Goal: Task Accomplishment & Management: Manage account settings

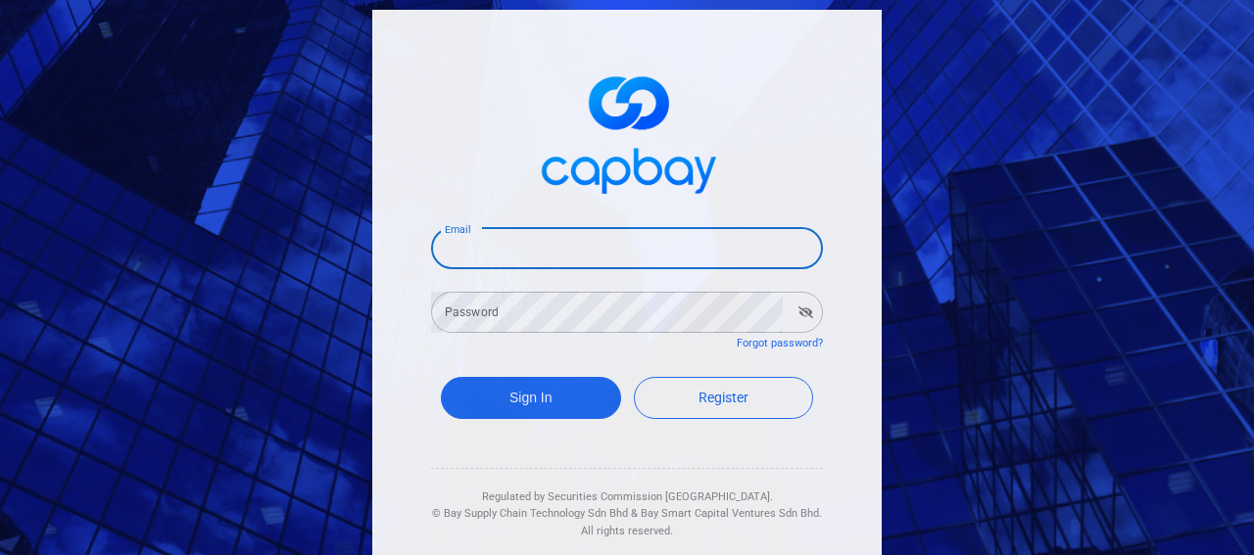
click at [482, 251] on input "Email" at bounding box center [627, 248] width 392 height 41
type input "[EMAIL_ADDRESS][DOMAIN_NAME]"
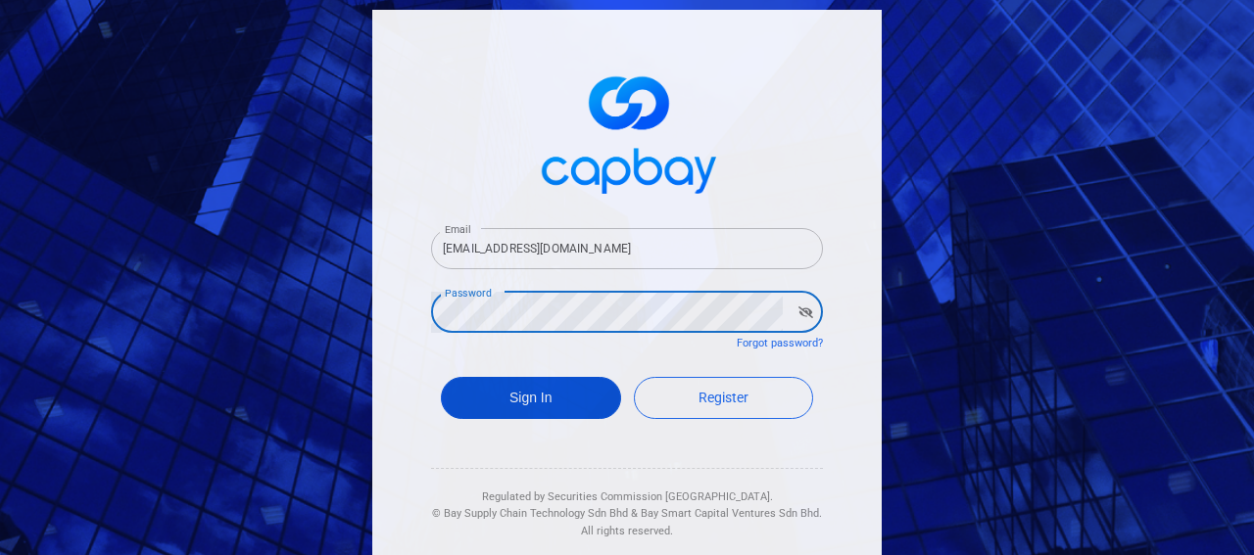
click at [511, 387] on button "Sign In" at bounding box center [531, 398] width 180 height 42
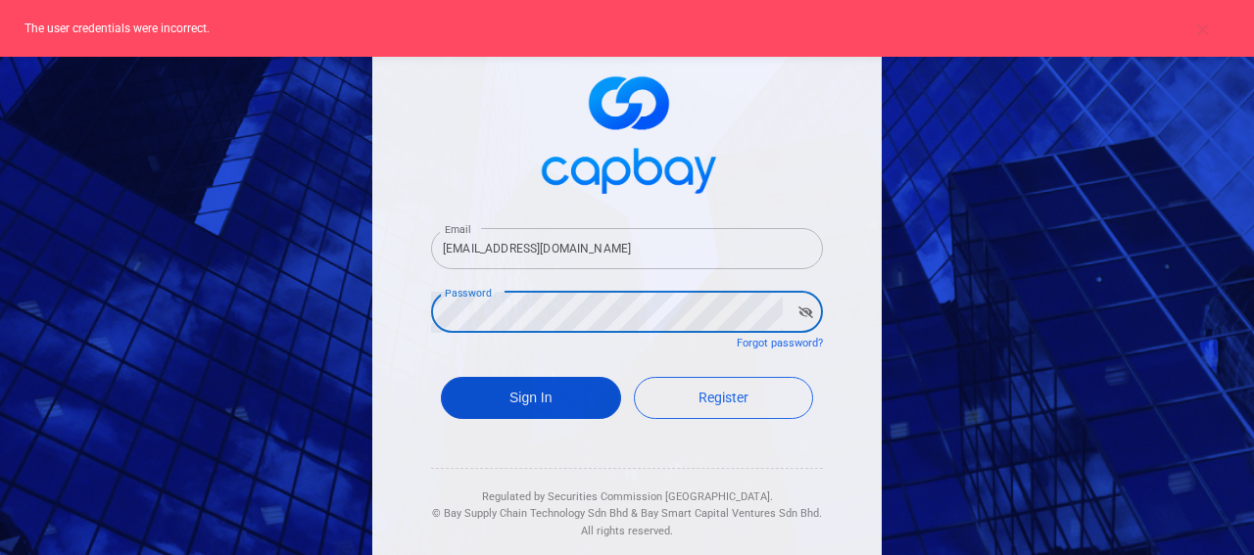
click at [547, 387] on button "Sign In" at bounding box center [531, 398] width 180 height 42
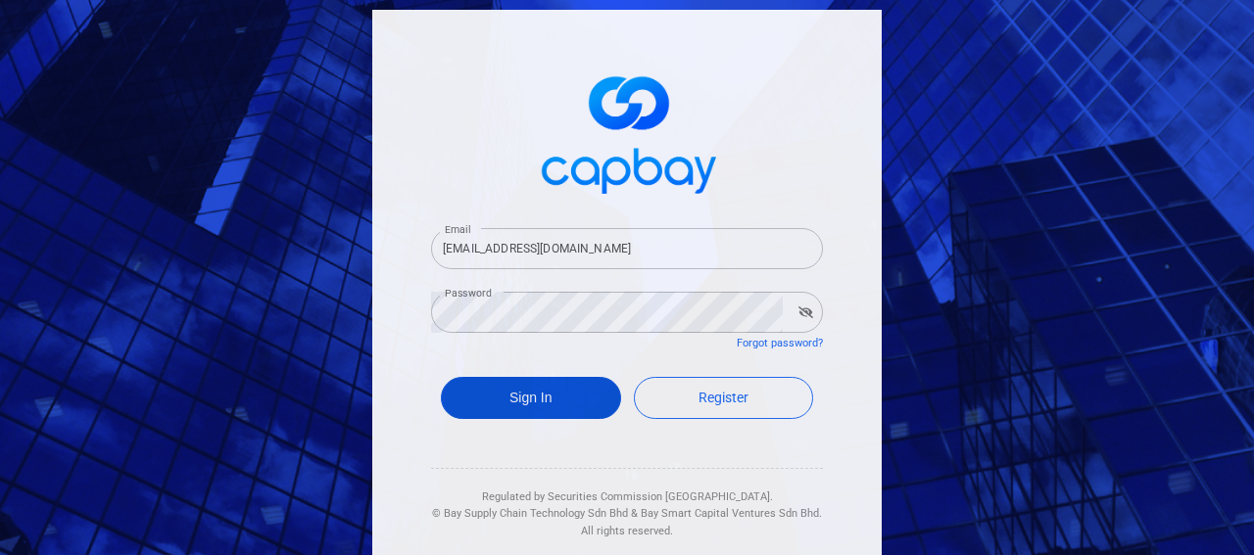
click at [524, 395] on button "Sign In" at bounding box center [531, 398] width 180 height 42
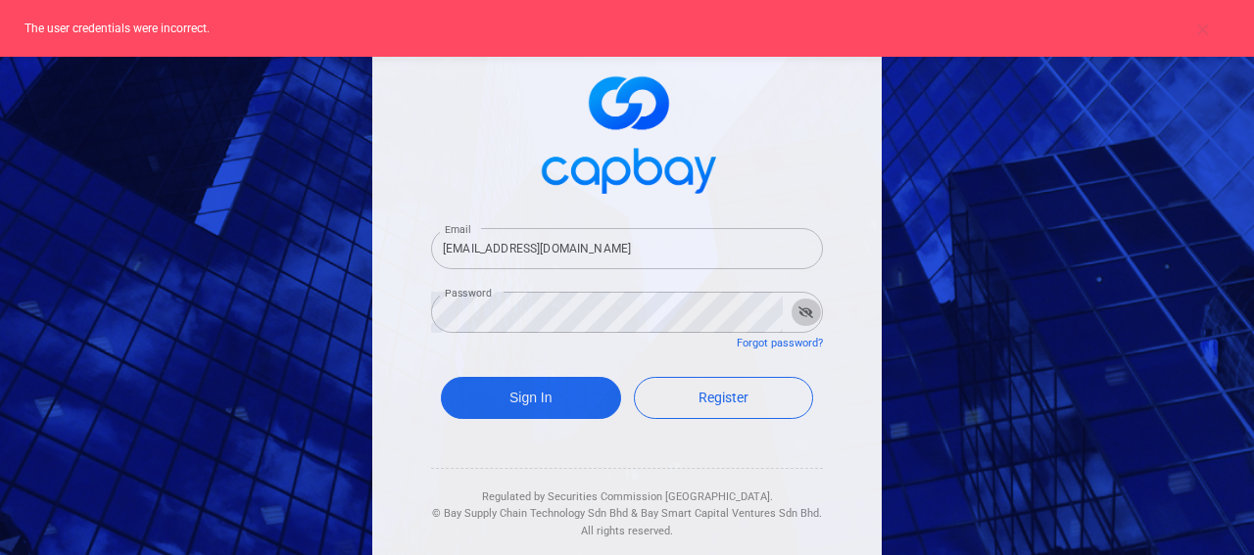
click at [798, 314] on icon "button" at bounding box center [805, 313] width 15 height 12
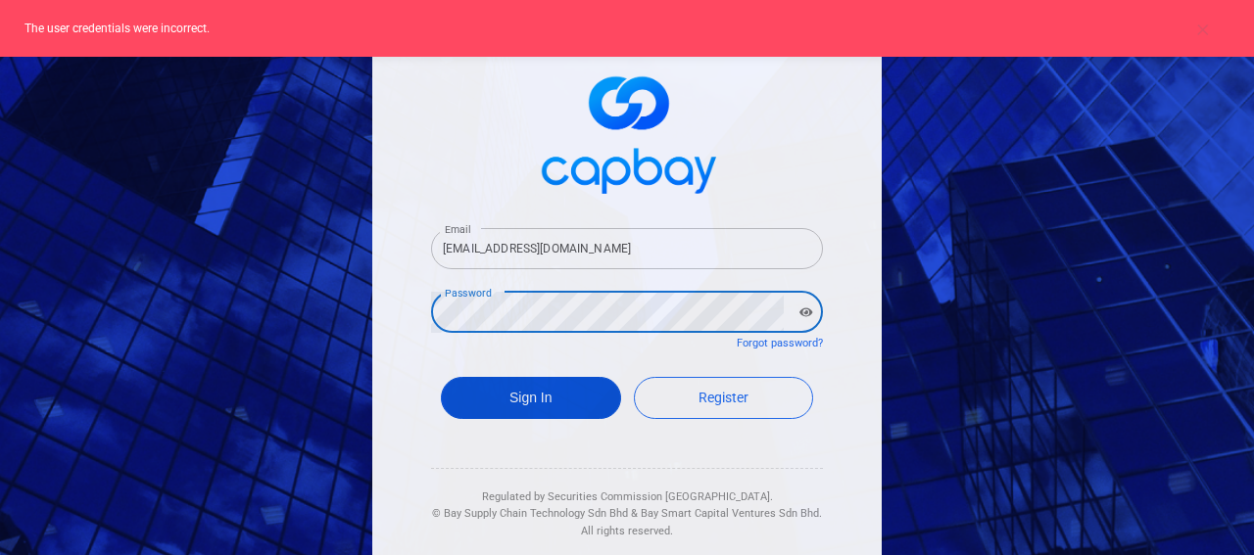
click at [520, 399] on button "Sign In" at bounding box center [531, 398] width 180 height 42
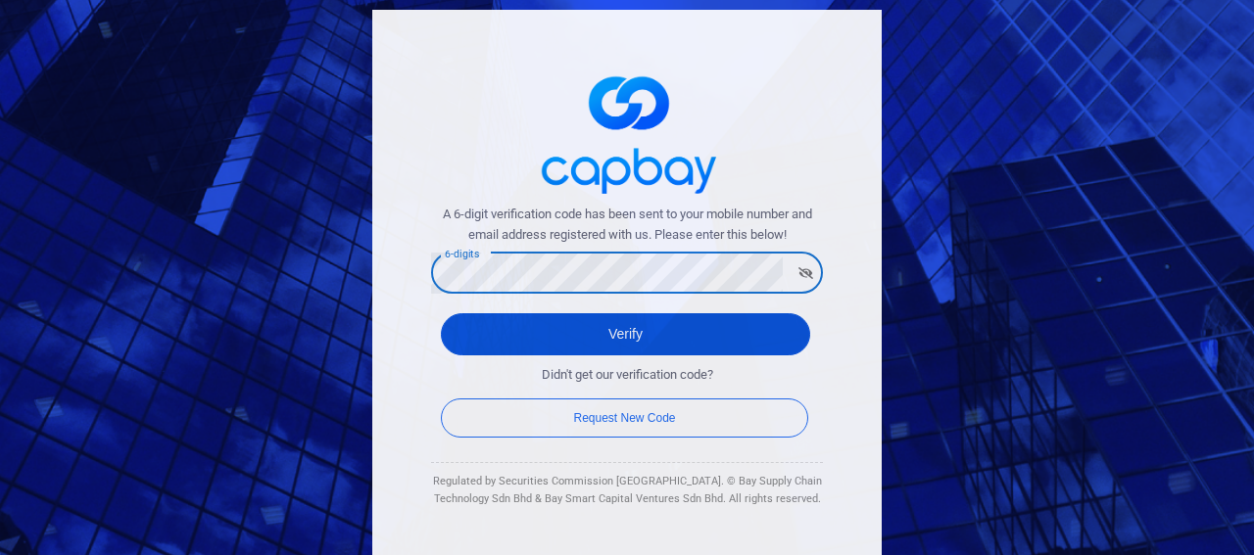
click at [586, 320] on button "Verify" at bounding box center [625, 334] width 369 height 42
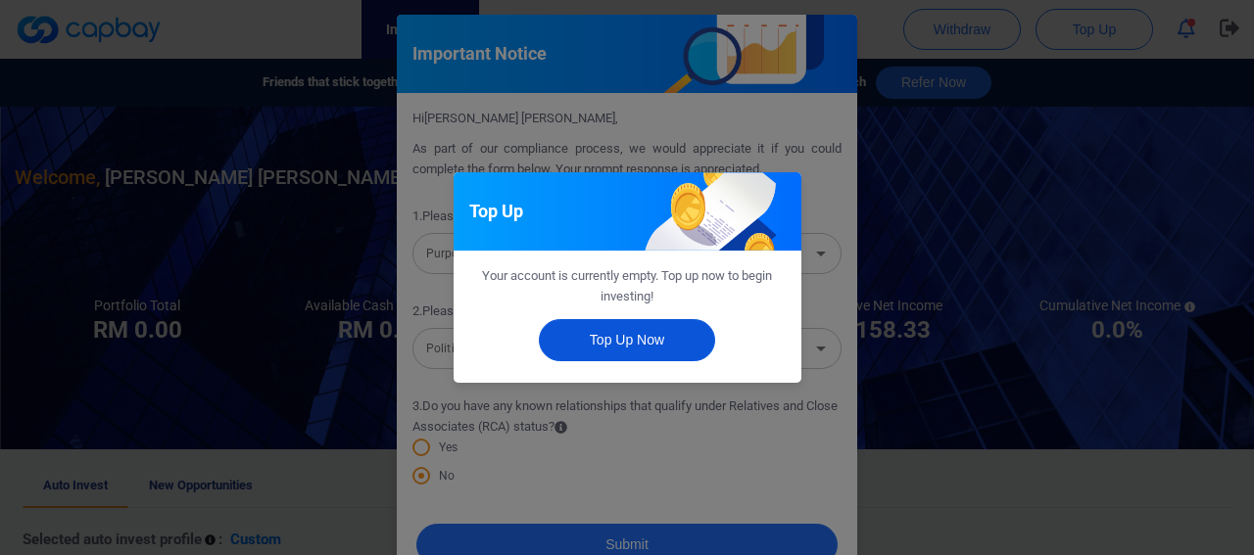
click at [582, 330] on button "Top Up Now" at bounding box center [627, 340] width 176 height 42
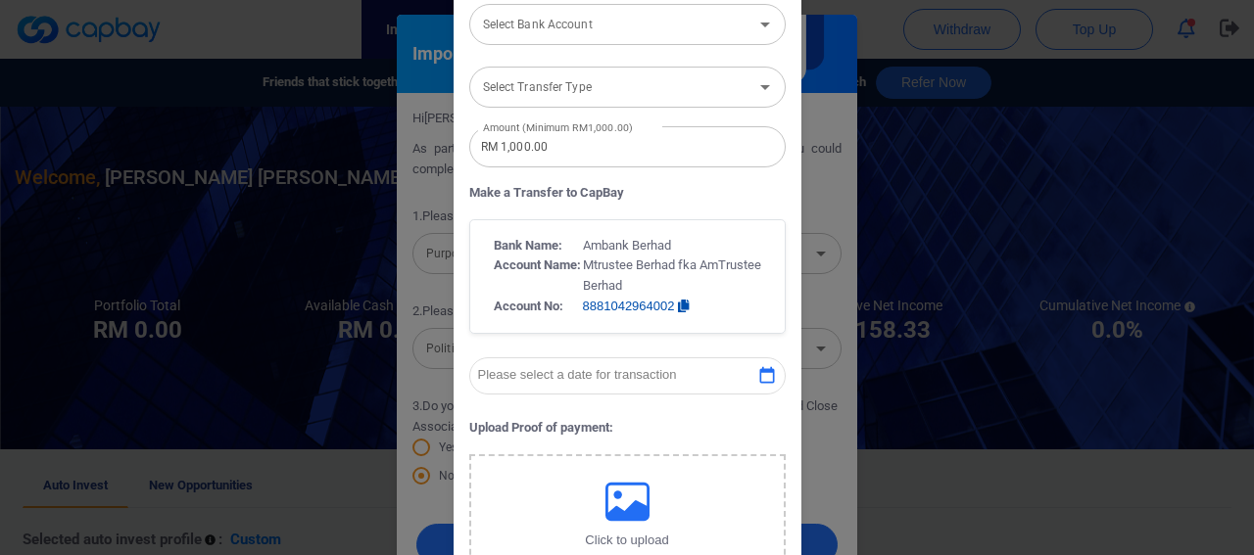
scroll to position [588, 0]
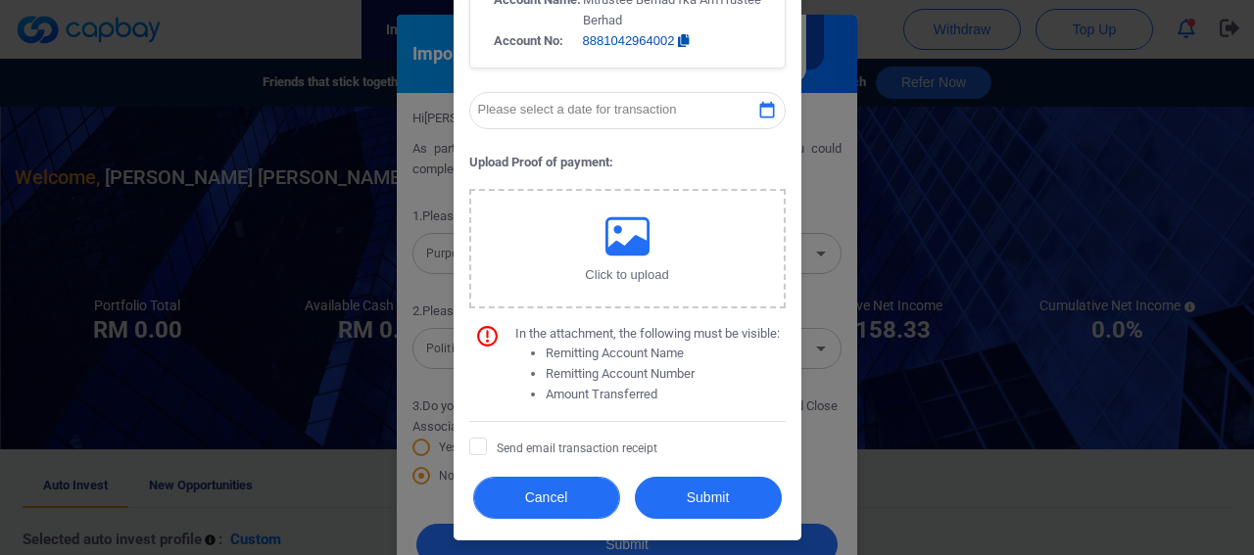
click at [543, 495] on button "Cancel" at bounding box center [546, 498] width 147 height 42
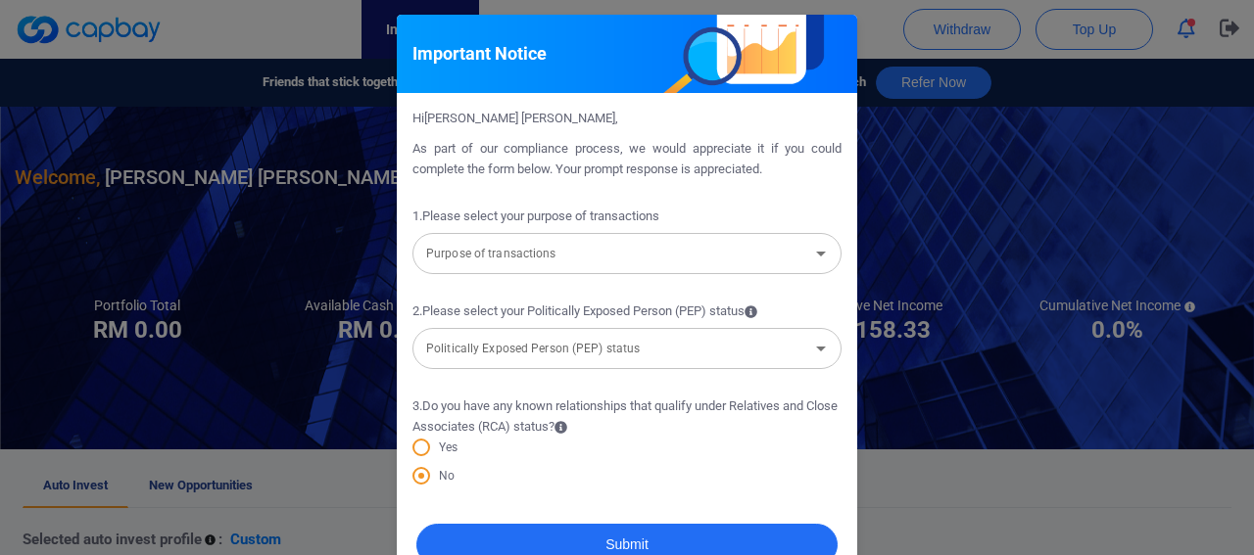
click at [691, 269] on input "Purpose of transactions" at bounding box center [610, 254] width 385 height 36
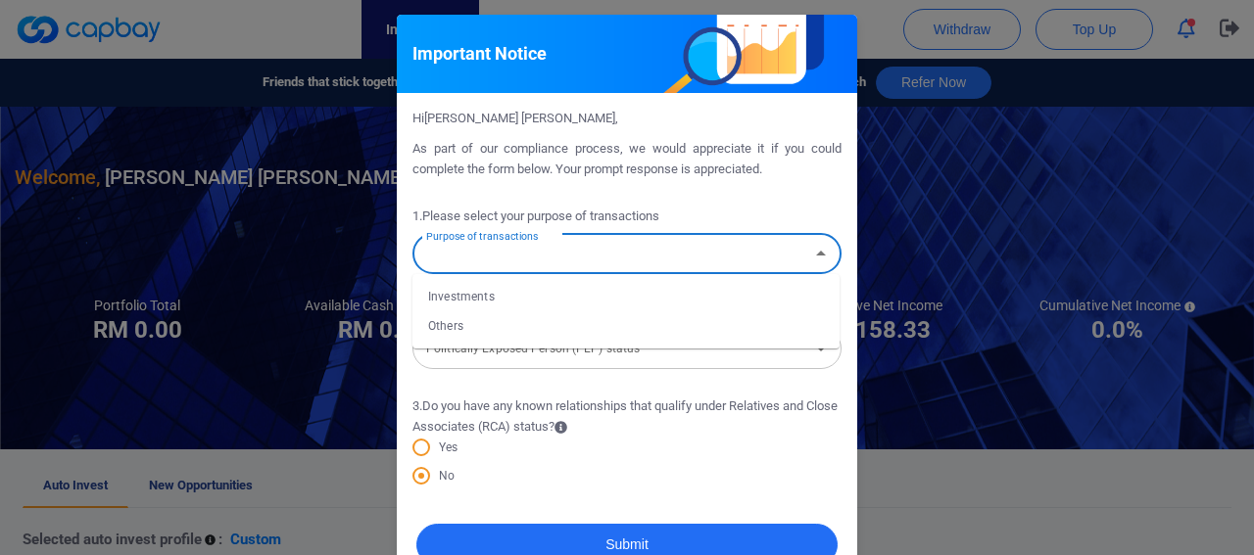
click at [537, 310] on li "Investments" at bounding box center [625, 296] width 427 height 29
type input "Investments"
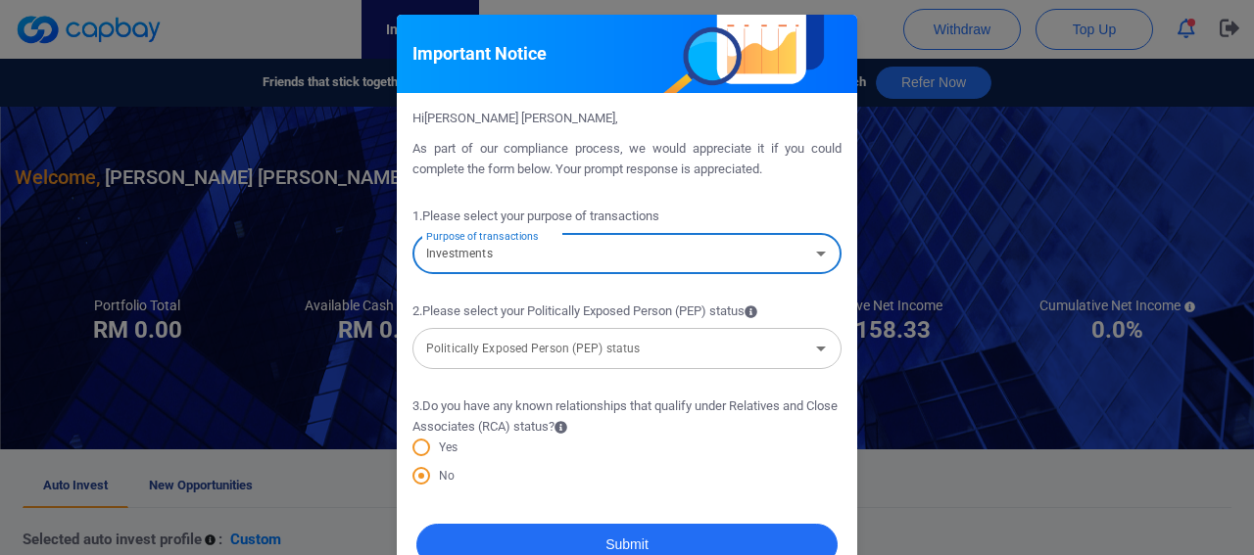
click at [524, 344] on div "Politically Exposed Person (PEP) status Politically Exposed Person (PEP) status" at bounding box center [626, 347] width 429 height 44
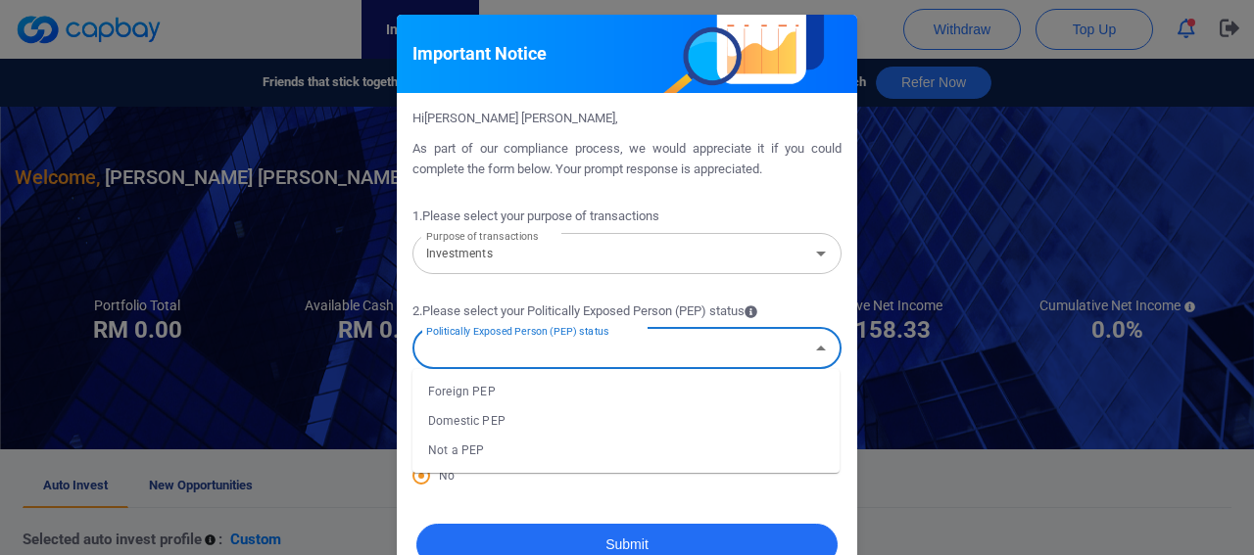
click at [462, 444] on li "Not a PEP" at bounding box center [625, 450] width 427 height 29
type input "Not a PEP"
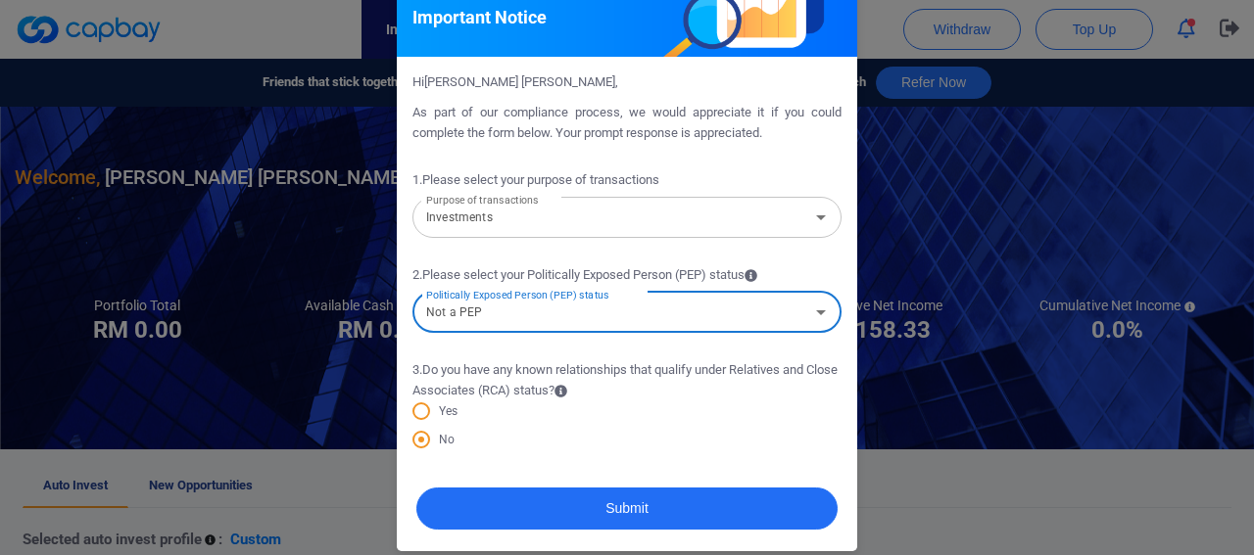
scroll to position [56, 0]
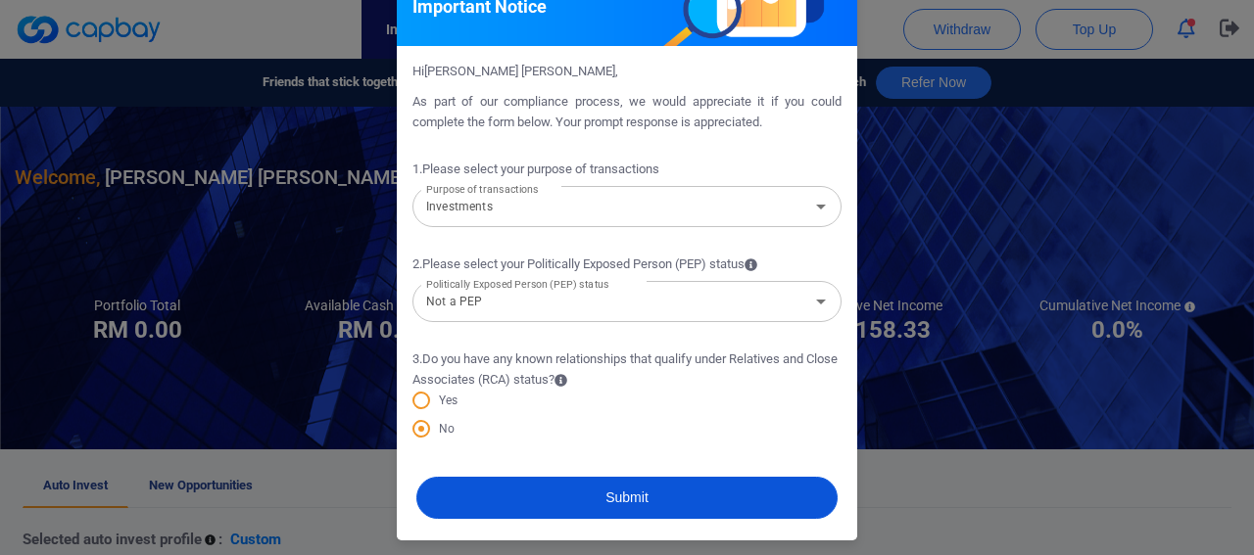
click at [562, 506] on button "Submit" at bounding box center [626, 498] width 421 height 42
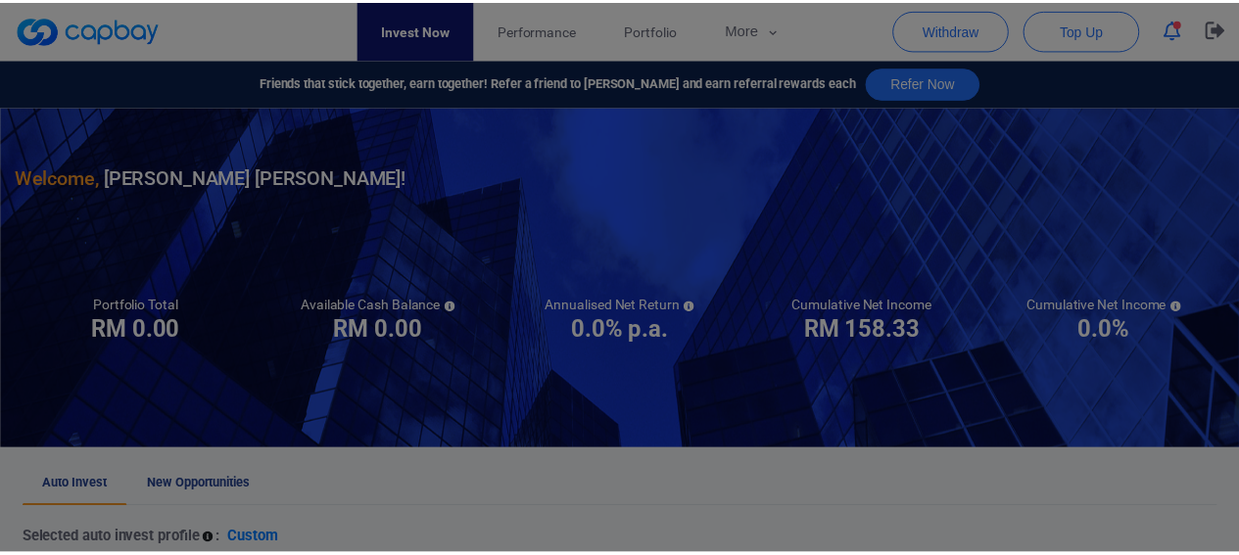
scroll to position [0, 0]
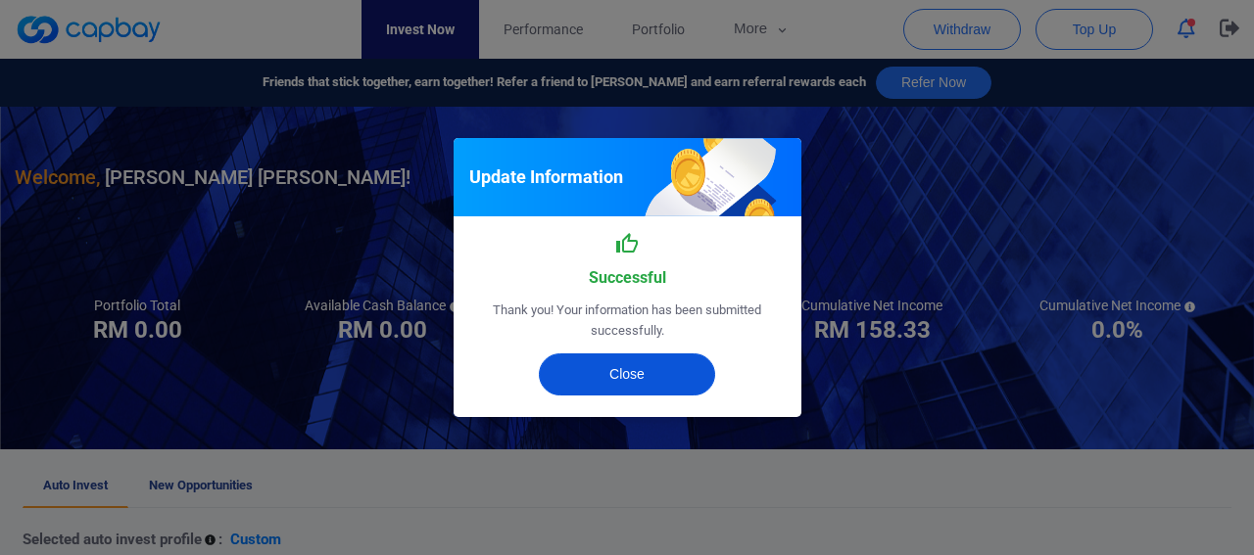
click at [609, 366] on button "Close" at bounding box center [627, 375] width 176 height 42
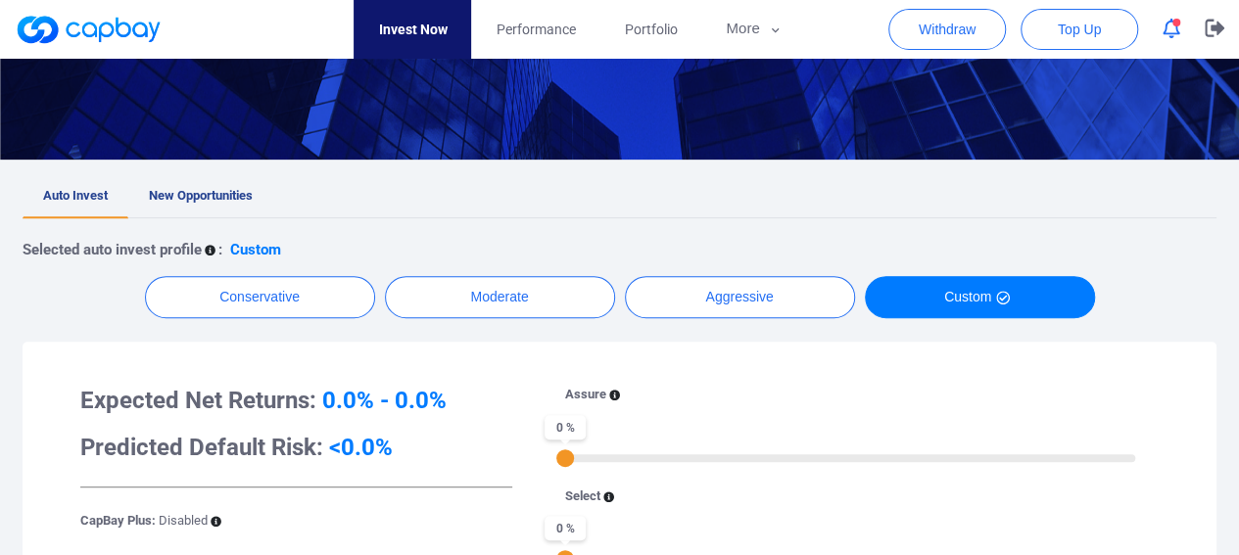
scroll to position [196, 0]
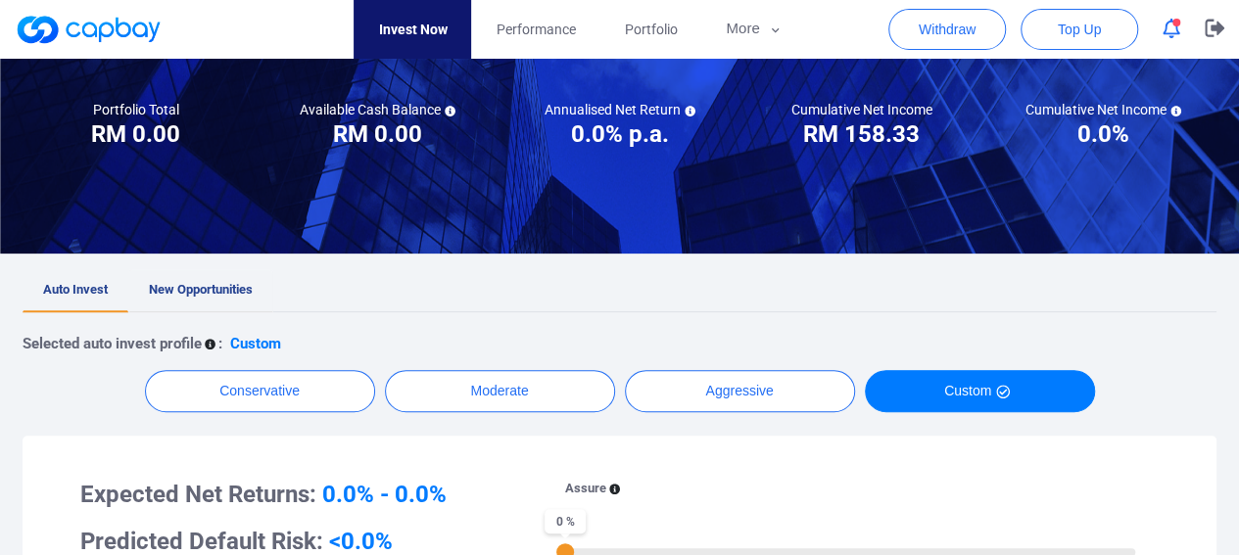
click at [224, 290] on span "New Opportunities" at bounding box center [201, 289] width 104 height 15
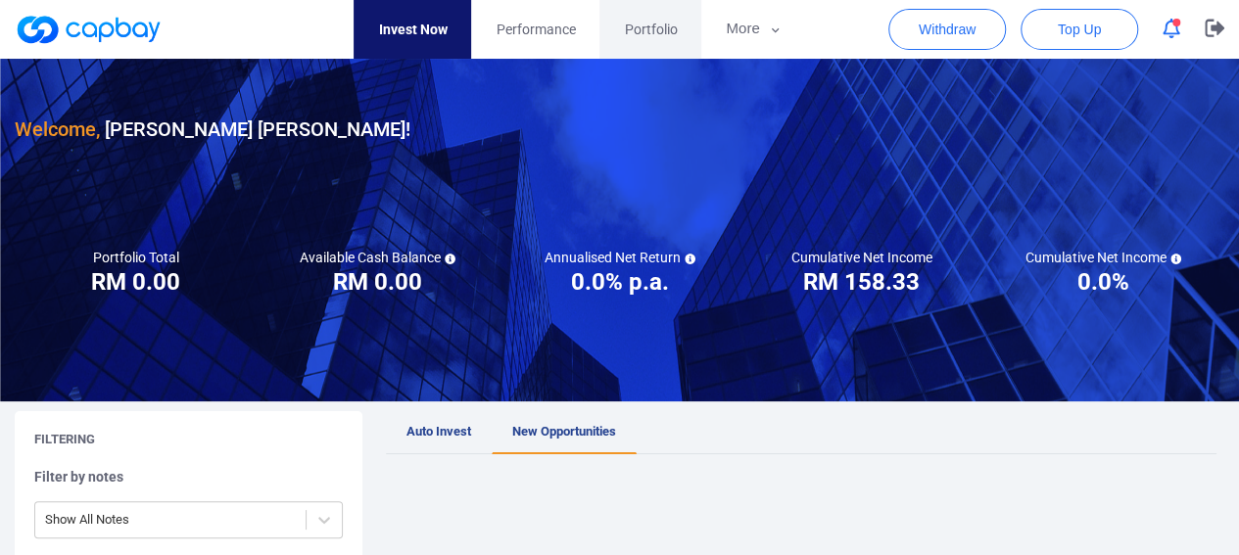
click at [642, 24] on span "Portfolio" at bounding box center [650, 30] width 53 height 22
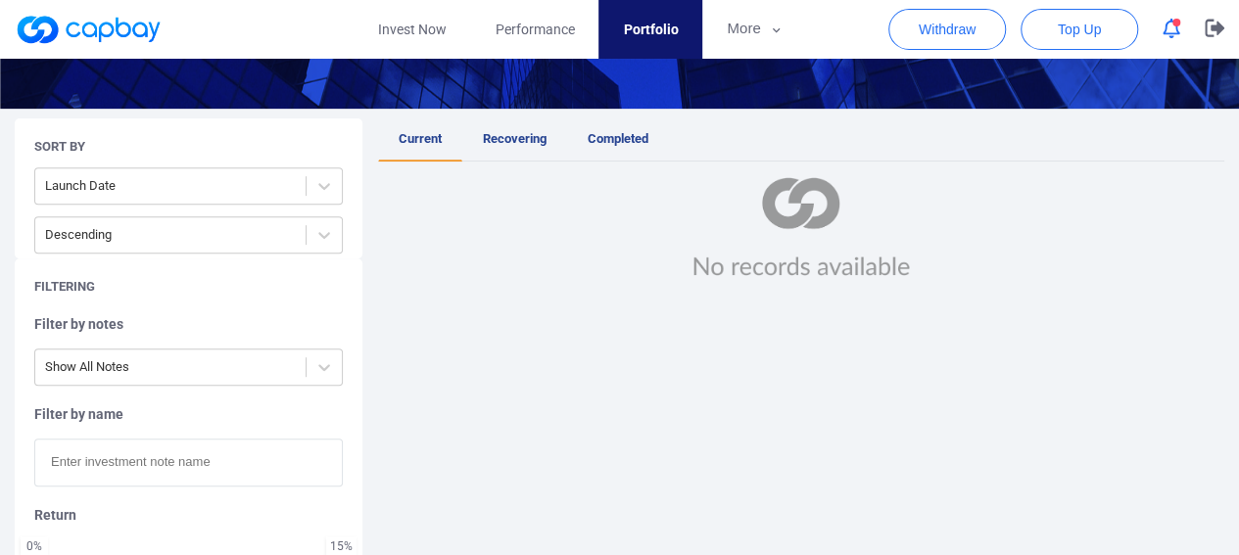
scroll to position [392, 0]
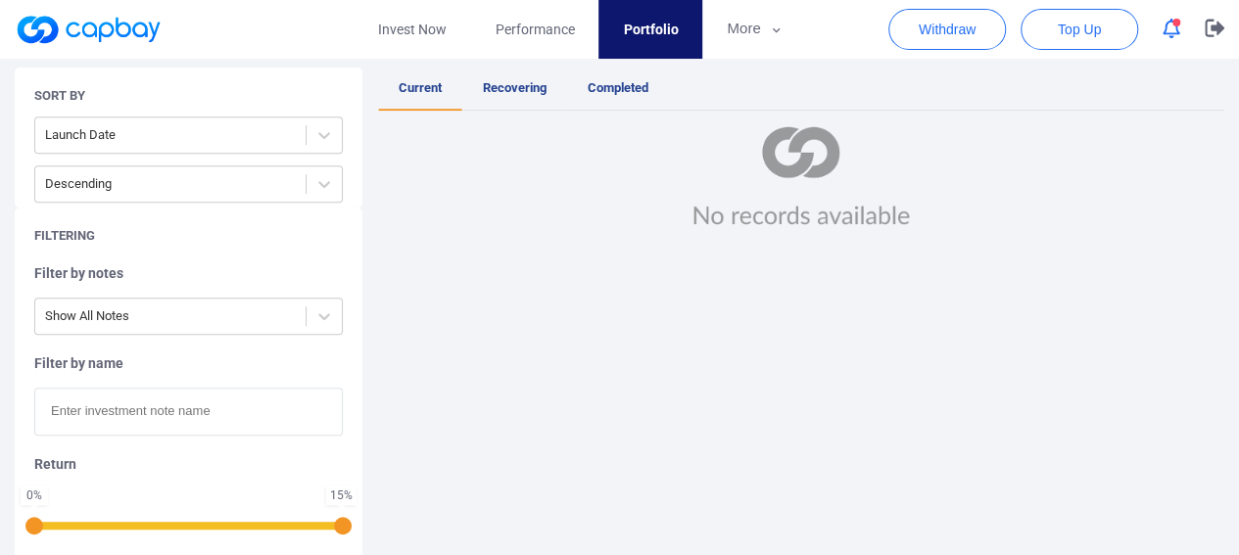
click at [517, 93] on span "Recovering" at bounding box center [515, 87] width 64 height 15
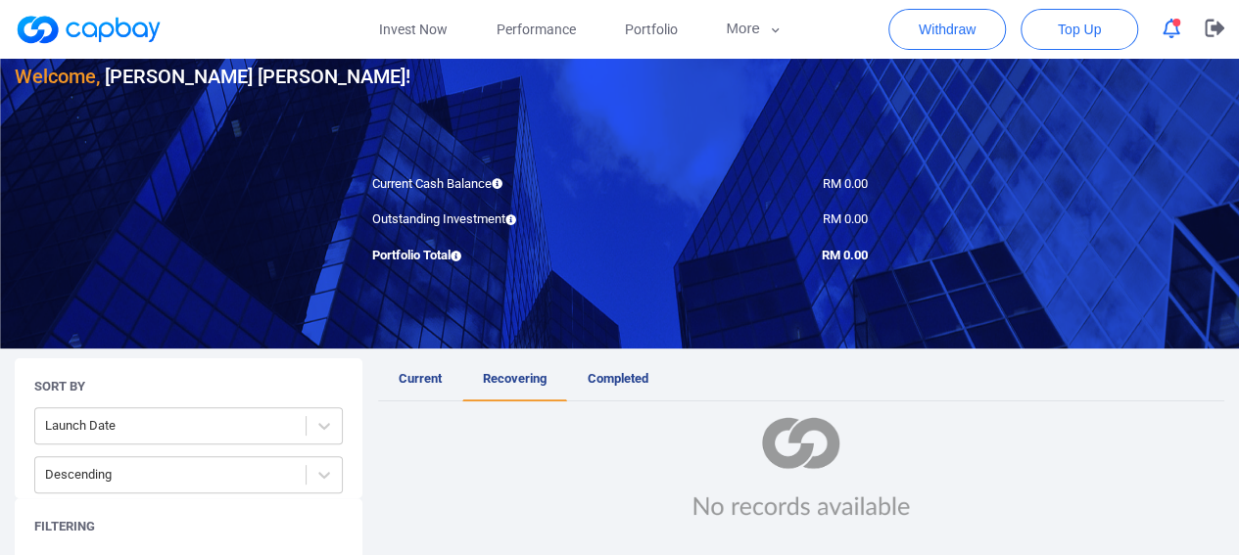
scroll to position [98, 0]
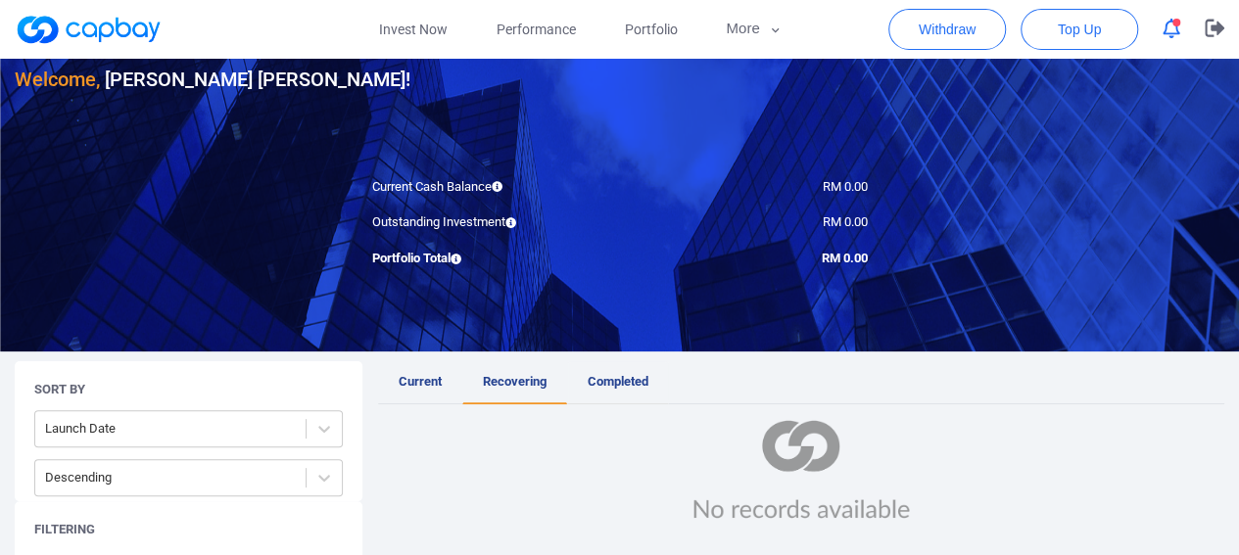
click at [612, 386] on span "Completed" at bounding box center [618, 381] width 61 height 15
